Goal: Information Seeking & Learning: Learn about a topic

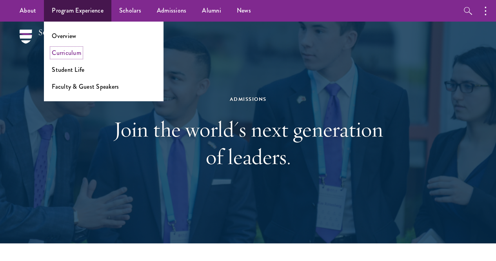
click at [58, 55] on link "Curriculum" at bounding box center [66, 52] width 29 height 9
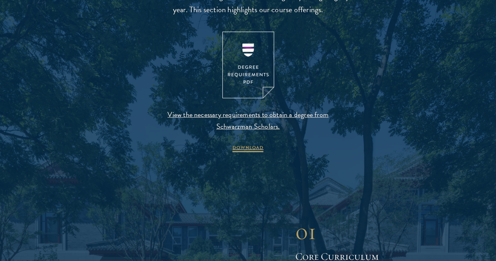
scroll to position [820, 0]
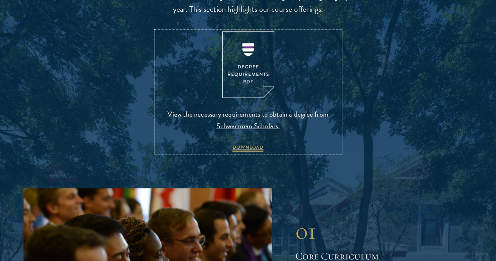
click at [250, 98] on img at bounding box center [248, 64] width 52 height 67
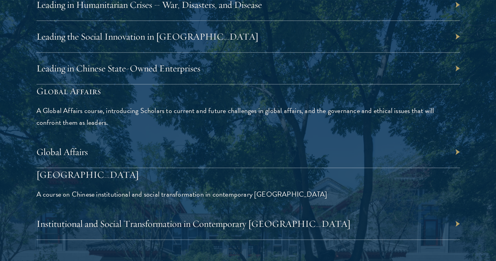
scroll to position [1777, 0]
click at [92, 146] on link "Global Affairs" at bounding box center [65, 152] width 51 height 12
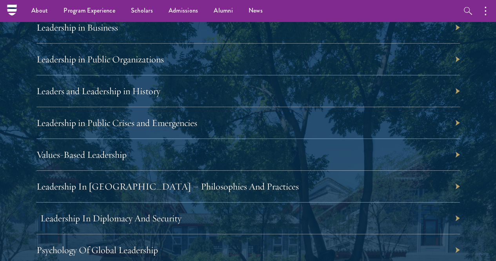
scroll to position [1361, 0]
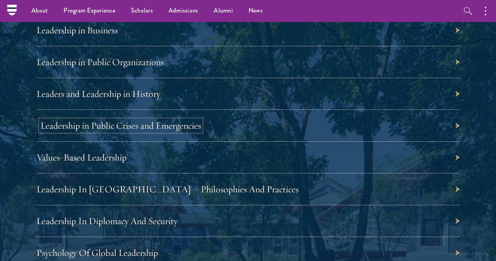
click at [201, 120] on link "Leadership in Public Crises and Emergencies" at bounding box center [120, 126] width 161 height 12
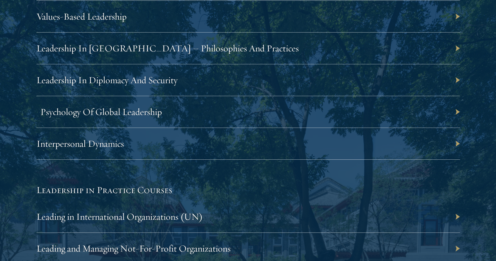
scroll to position [1502, 0]
click at [162, 106] on link "Psychology Of Global Leadership" at bounding box center [101, 112] width 122 height 12
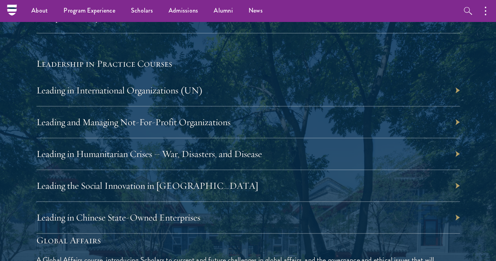
scroll to position [1626, 0]
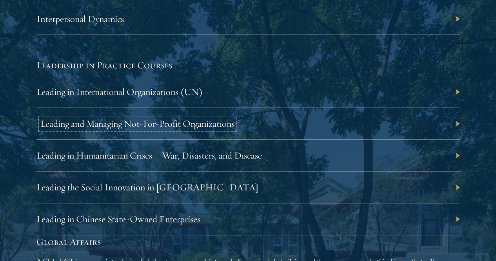
click at [235, 118] on link "Leading and Managing Not-For-Profit Organizations" at bounding box center [137, 124] width 194 height 12
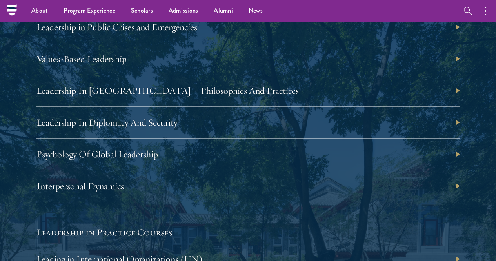
scroll to position [1444, 0]
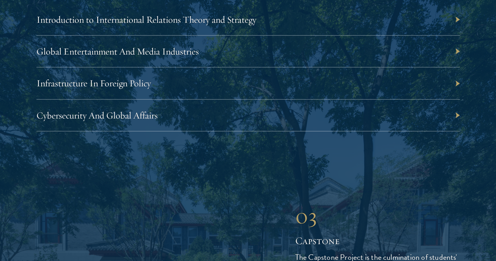
scroll to position [2547, 0]
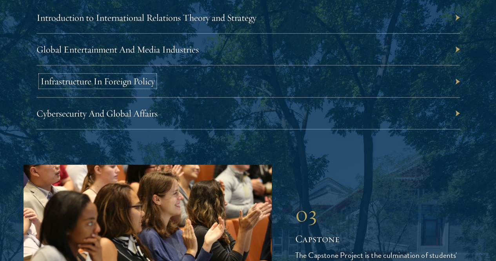
click at [155, 87] on link "Infrastructure In Foreign Policy" at bounding box center [97, 81] width 115 height 12
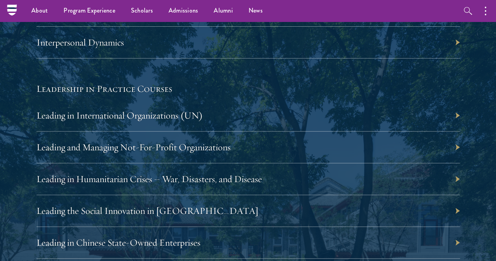
scroll to position [1576, 0]
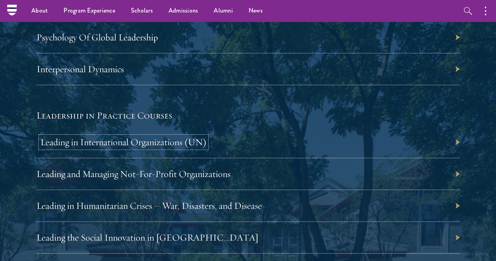
click at [207, 136] on link "Leading in International Organizations (UN)" at bounding box center [123, 142] width 166 height 12
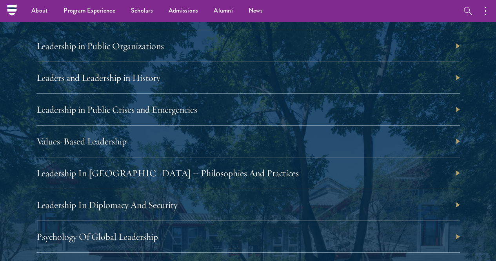
scroll to position [1375, 0]
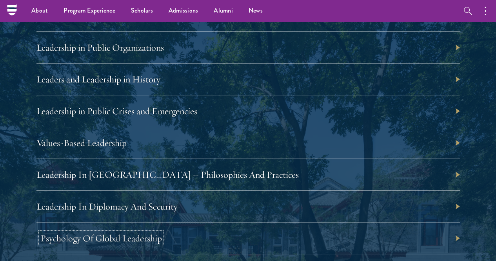
click at [162, 232] on link "Psychology Of Global Leadership" at bounding box center [101, 238] width 122 height 12
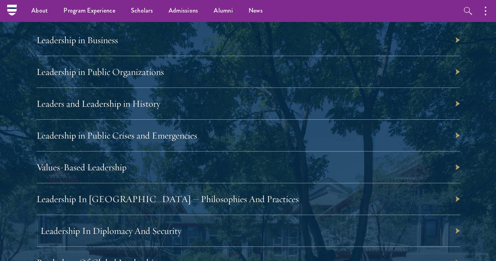
scroll to position [1346, 0]
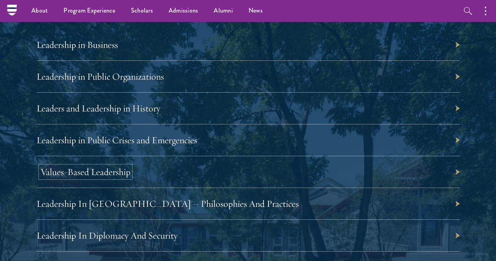
click at [131, 166] on link "Values-Based Leadership" at bounding box center [85, 172] width 90 height 12
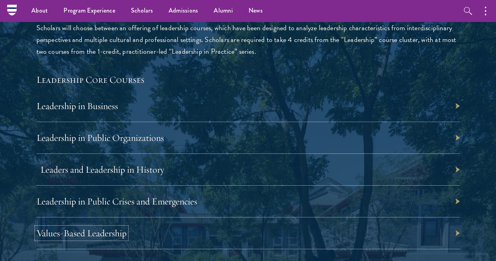
scroll to position [1284, 0]
click at [122, 100] on link "Leadership in Business" at bounding box center [81, 106] width 82 height 12
click at [226, 58] on p "Scholars will choose between an offering of leadership courses, which have been…" at bounding box center [248, 39] width 424 height 35
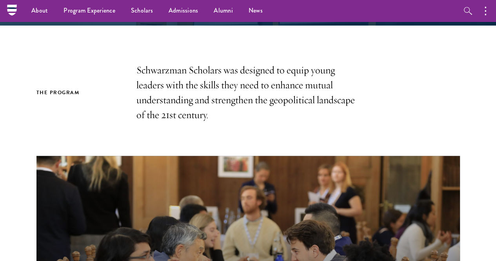
scroll to position [0, 0]
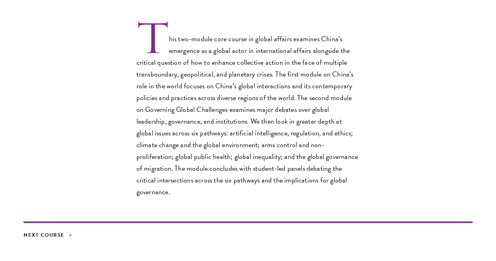
scroll to position [245, 0]
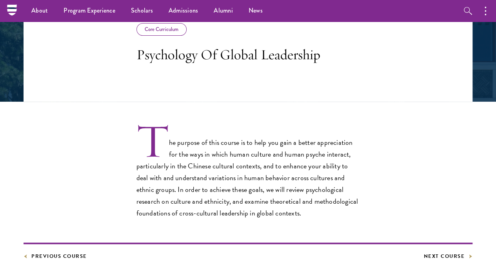
scroll to position [141, 0]
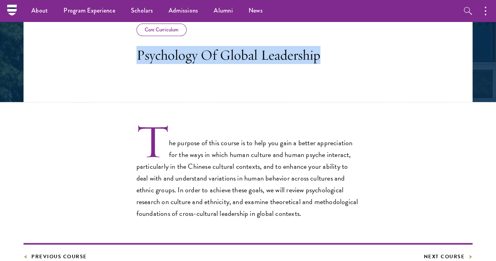
drag, startPoint x: 214, startPoint y: 94, endPoint x: 56, endPoint y: 53, distance: 163.2
click at [56, 53] on header "Core Curriculum Psychology Of Global Leadership" at bounding box center [248, 55] width 449 height 94
click at [137, 64] on h3 "Psychology Of Global Leadership" at bounding box center [249, 55] width 224 height 18
drag, startPoint x: 159, startPoint y: 85, endPoint x: 81, endPoint y: 55, distance: 83.9
click at [81, 55] on header "Core Curriculum Psychology Of Global Leadership" at bounding box center [248, 55] width 449 height 94
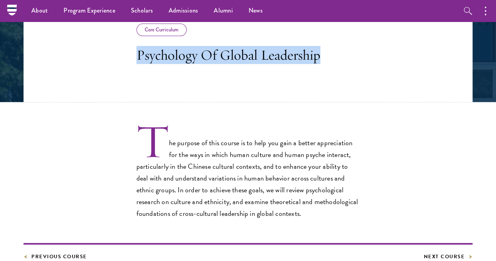
copy h3 "Psychology Of Global Leadership"
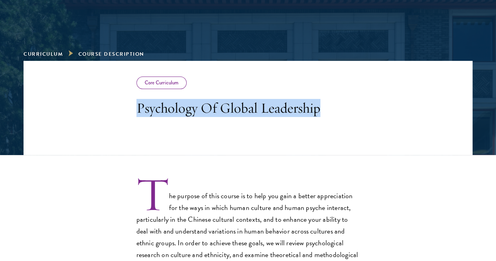
scroll to position [89, 0]
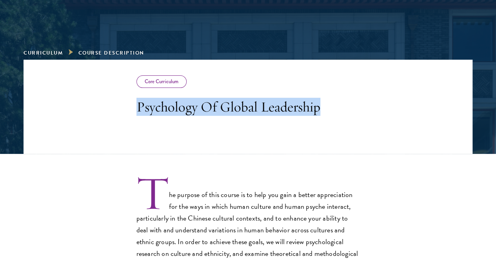
click at [258, 115] on h3 "Psychology Of Global Leadership" at bounding box center [249, 107] width 224 height 18
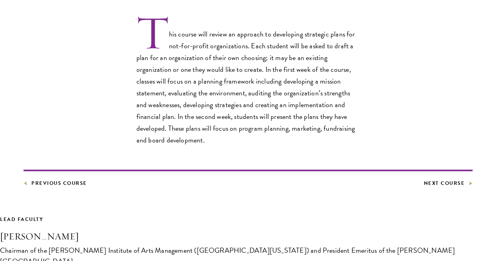
scroll to position [250, 0]
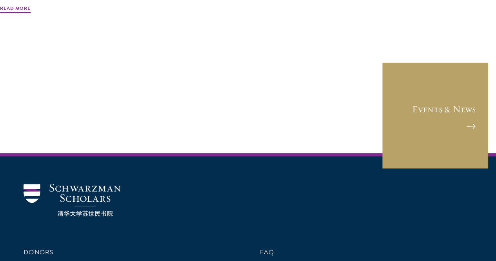
scroll to position [545, 0]
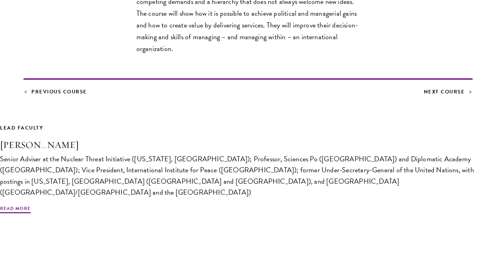
scroll to position [403, 0]
click at [31, 204] on span "Read More" at bounding box center [15, 208] width 31 height 9
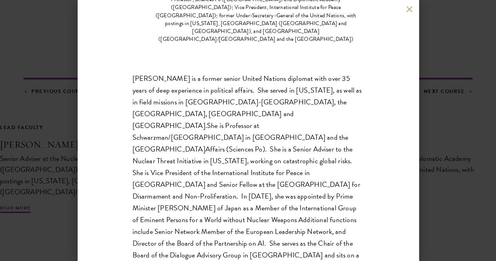
scroll to position [149, 0]
click at [20, 106] on div "Angela Kane Senior Adviser at the Nuclear Threat Initiative (Washington, DC); P…" at bounding box center [248, 130] width 496 height 261
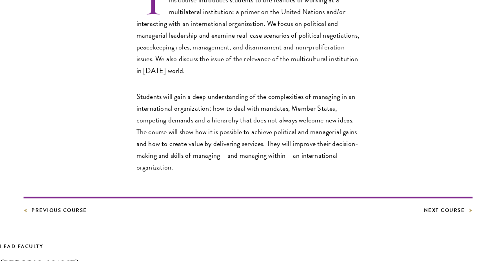
scroll to position [403, 0]
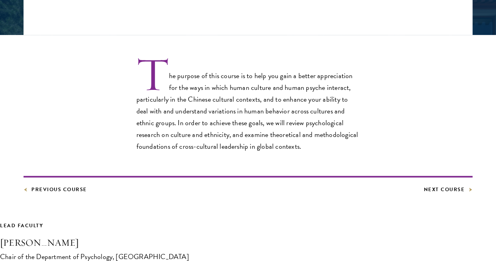
scroll to position [208, 0]
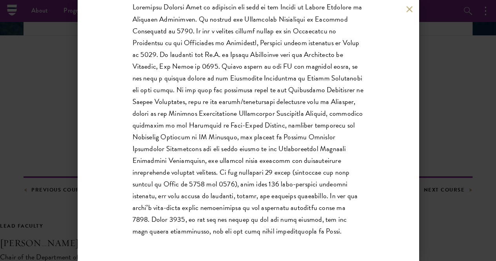
scroll to position [170, 0]
click at [449, 155] on div "Peng Kaiping Chair of the Department of Psychology, Tsinghua University" at bounding box center [248, 130] width 496 height 261
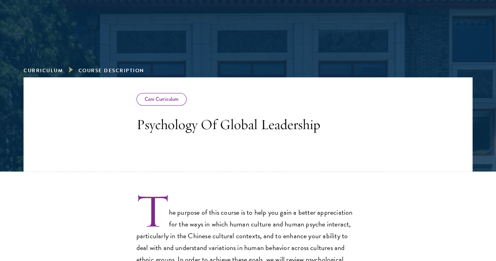
scroll to position [140, 0]
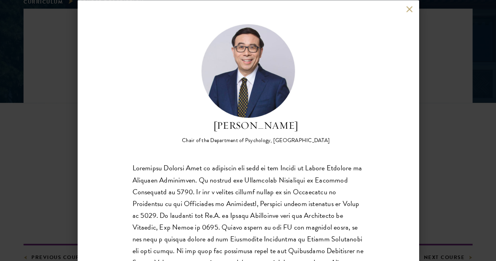
click at [450, 142] on div "Peng Kaiping Chair of the Department of Psychology, Tsinghua University" at bounding box center [248, 130] width 496 height 261
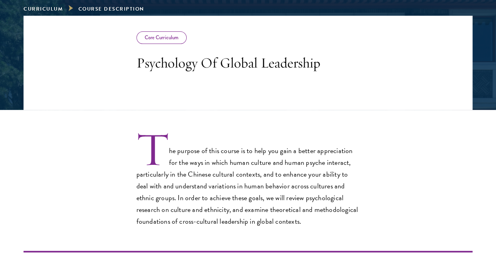
scroll to position [144, 0]
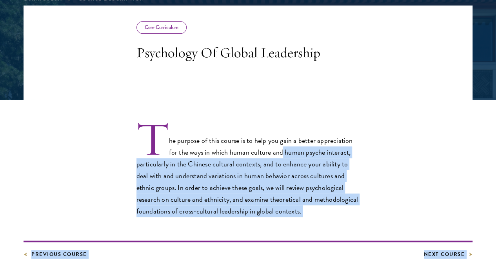
drag, startPoint x: 348, startPoint y: 166, endPoint x: 408, endPoint y: 172, distance: 60.0
click at [408, 172] on div "Core Curriculum Psychology Of Global Leadership The purpose of this course is t…" at bounding box center [248, 174] width 449 height 339
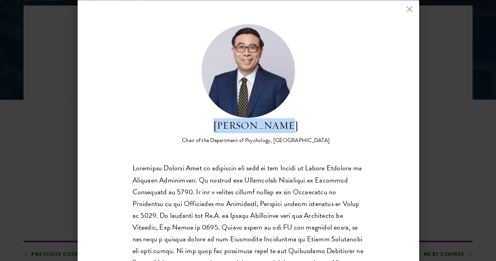
drag, startPoint x: 329, startPoint y: 64, endPoint x: 239, endPoint y: 58, distance: 90.0
click at [239, 58] on div "Peng Kaiping Chair of the Department of Psychology, Tsinghua University" at bounding box center [248, 84] width 231 height 121
copy h2 "Peng Kaiping"
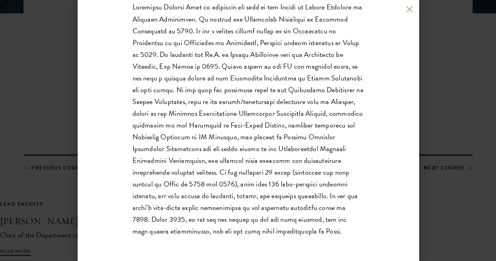
scroll to position [241, 0]
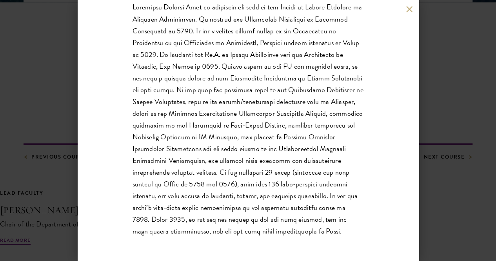
click at [461, 137] on div "Peng Kaiping Chair of the Department of Psychology, Tsinghua University" at bounding box center [248, 130] width 496 height 261
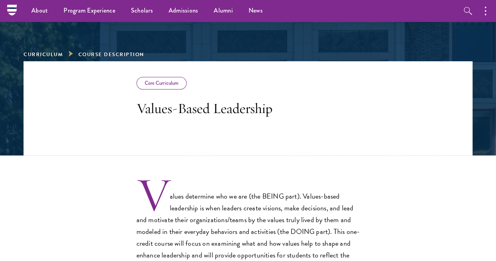
scroll to position [86, 0]
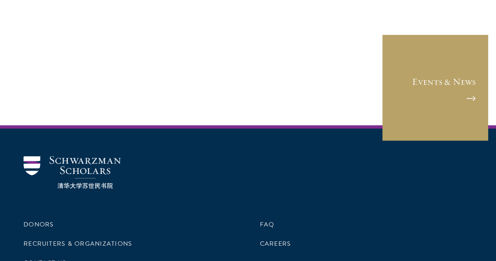
scroll to position [726, 0]
